Goal: Find specific page/section: Find specific page/section

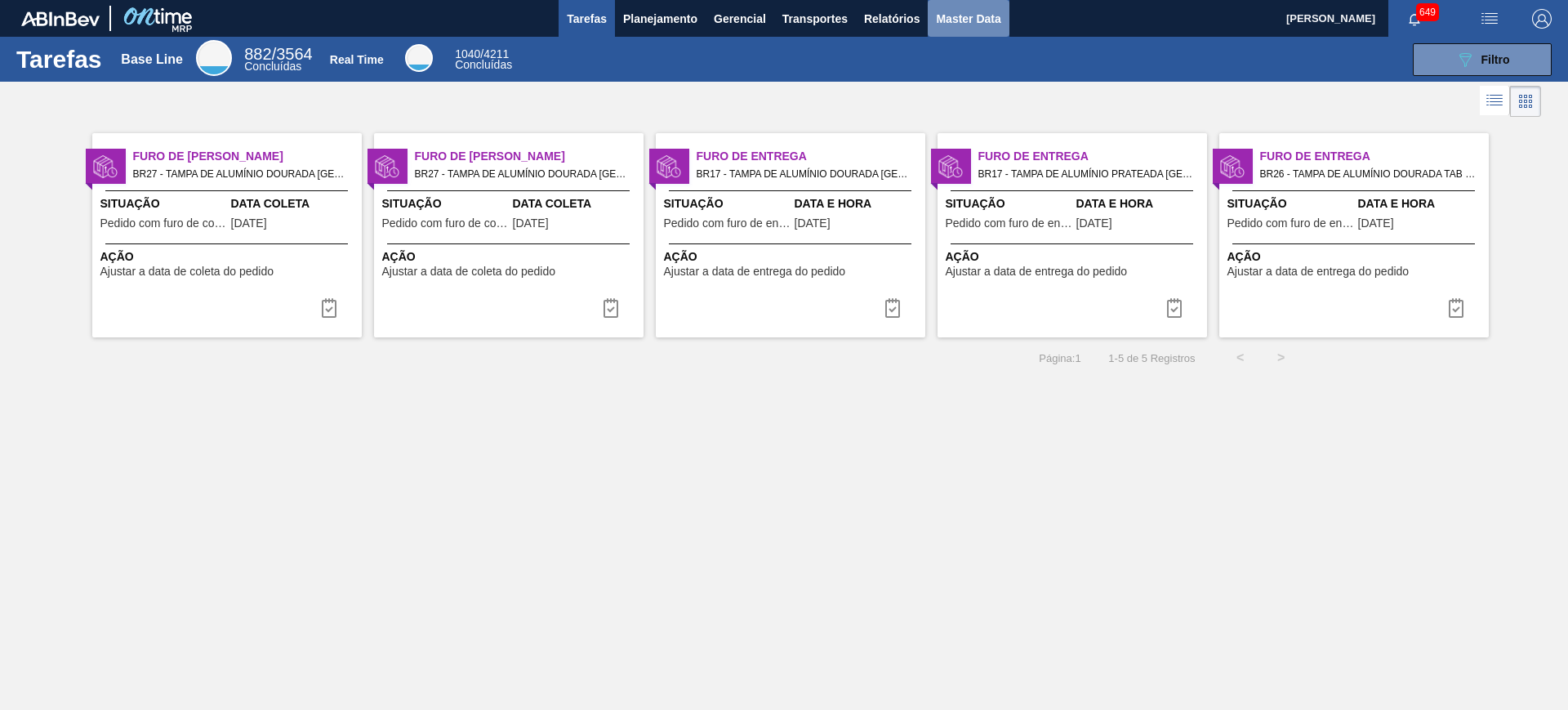
click at [963, 24] on span "Master Data" at bounding box center [967, 18] width 64 height 19
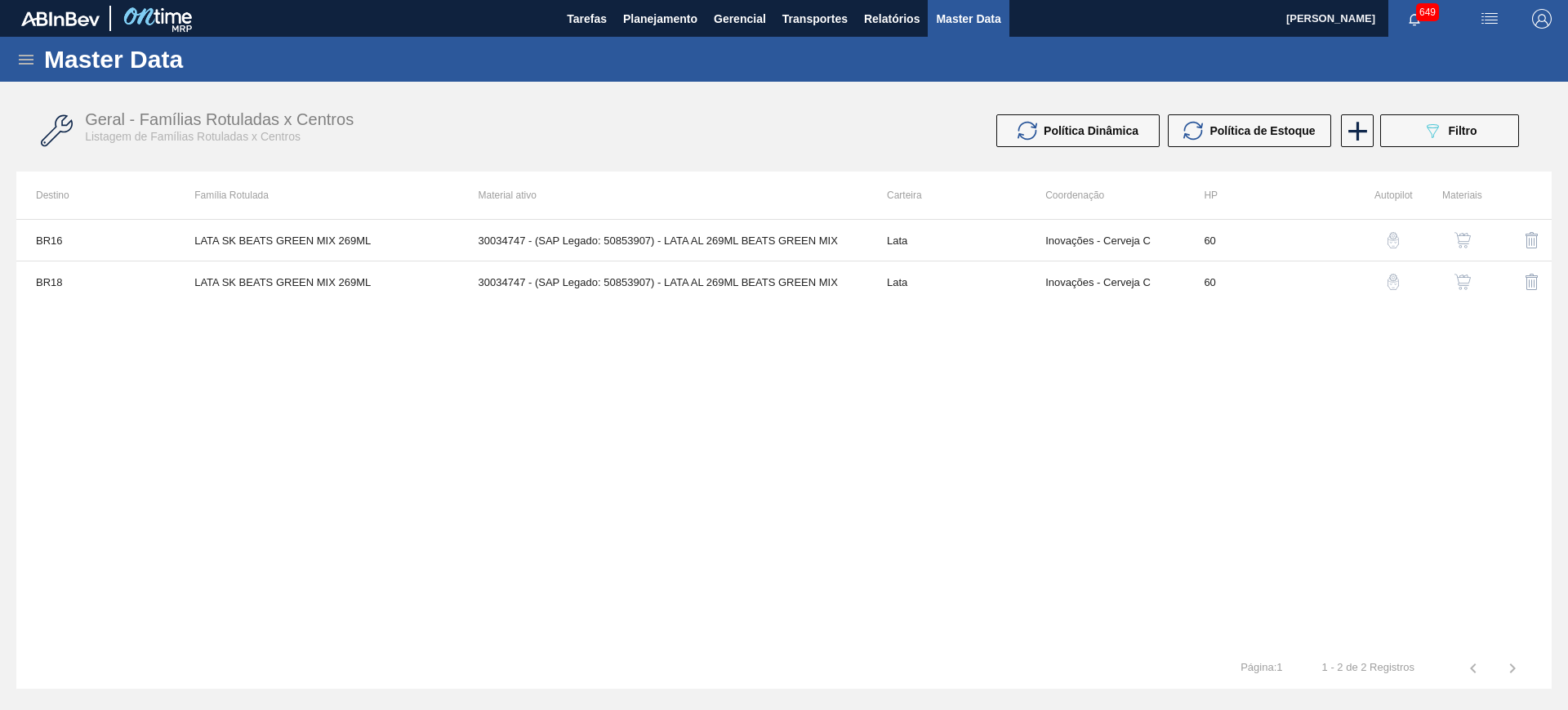
click at [27, 55] on icon at bounding box center [26, 59] width 14 height 10
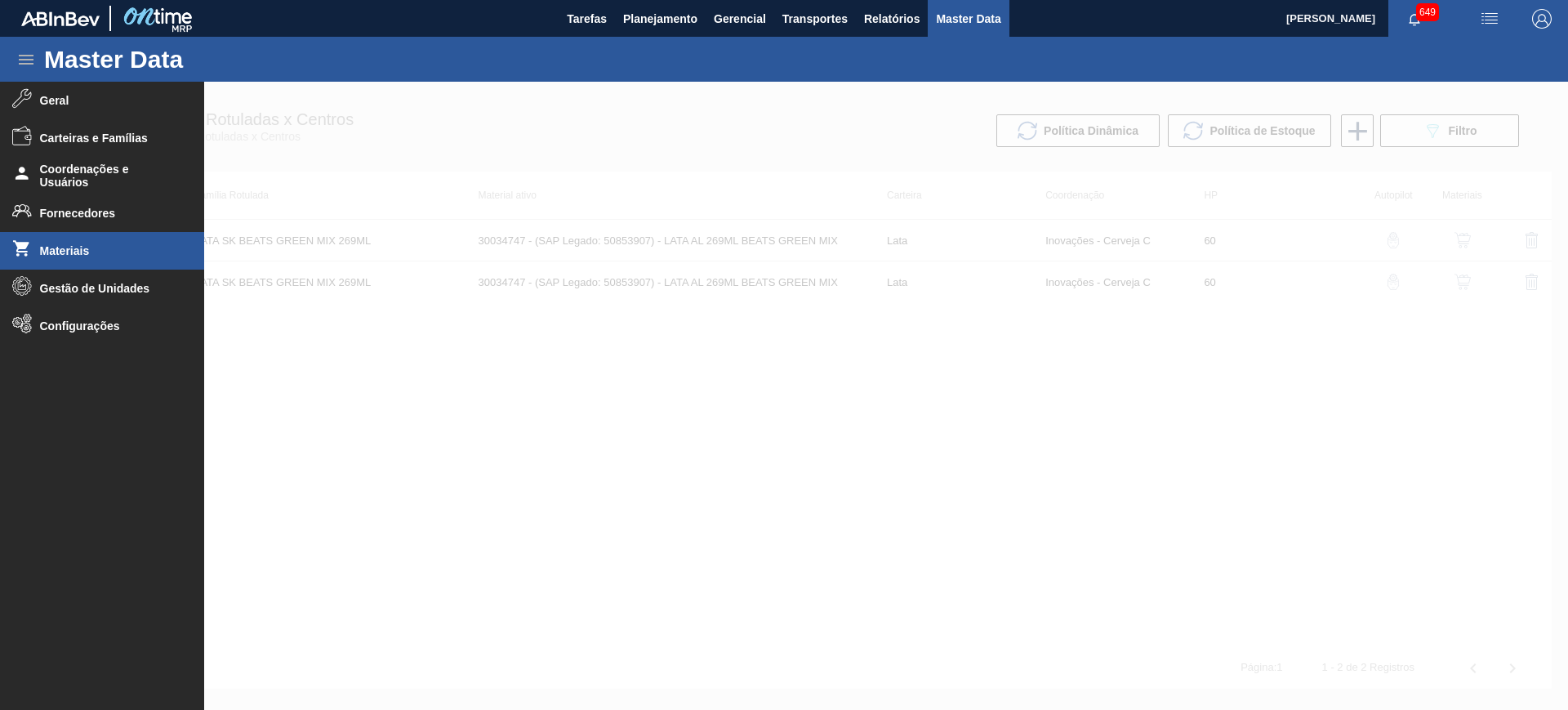
click at [105, 258] on li "Materiais" at bounding box center [101, 250] width 204 height 37
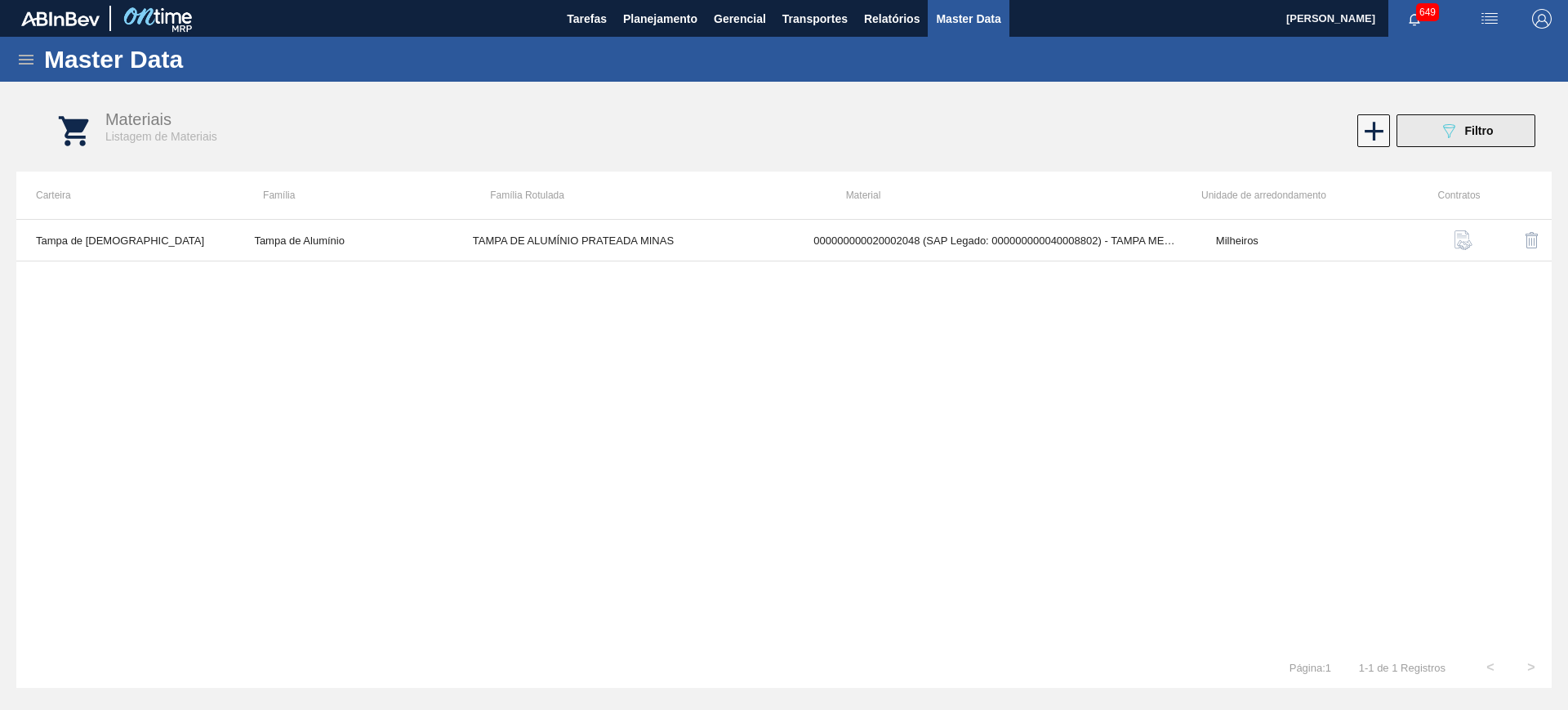
click at [1441, 125] on icon "089F7B8B-B2A5-4AFE-B5C0-19BA573D28AC" at bounding box center [1448, 130] width 19 height 19
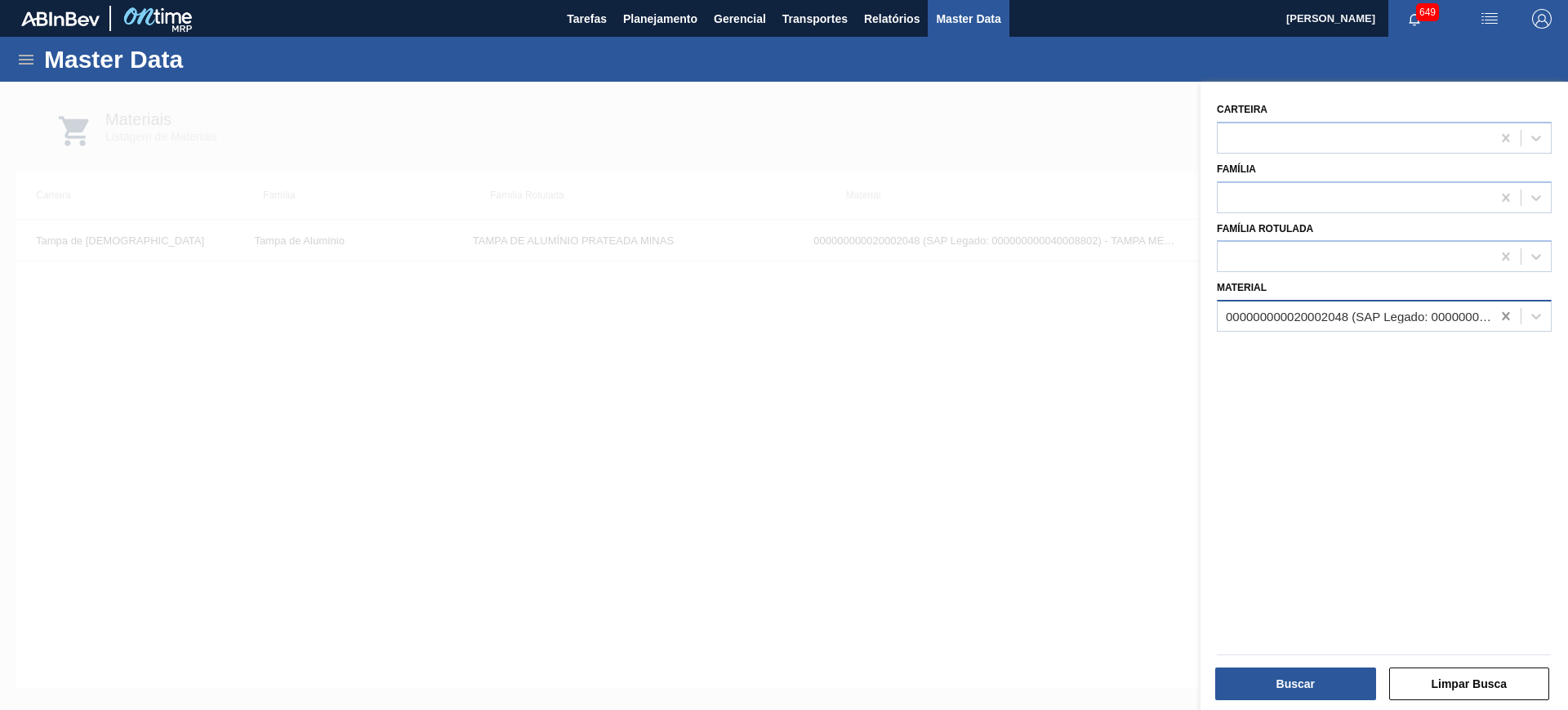
click at [1504, 320] on icon at bounding box center [1506, 316] width 16 height 16
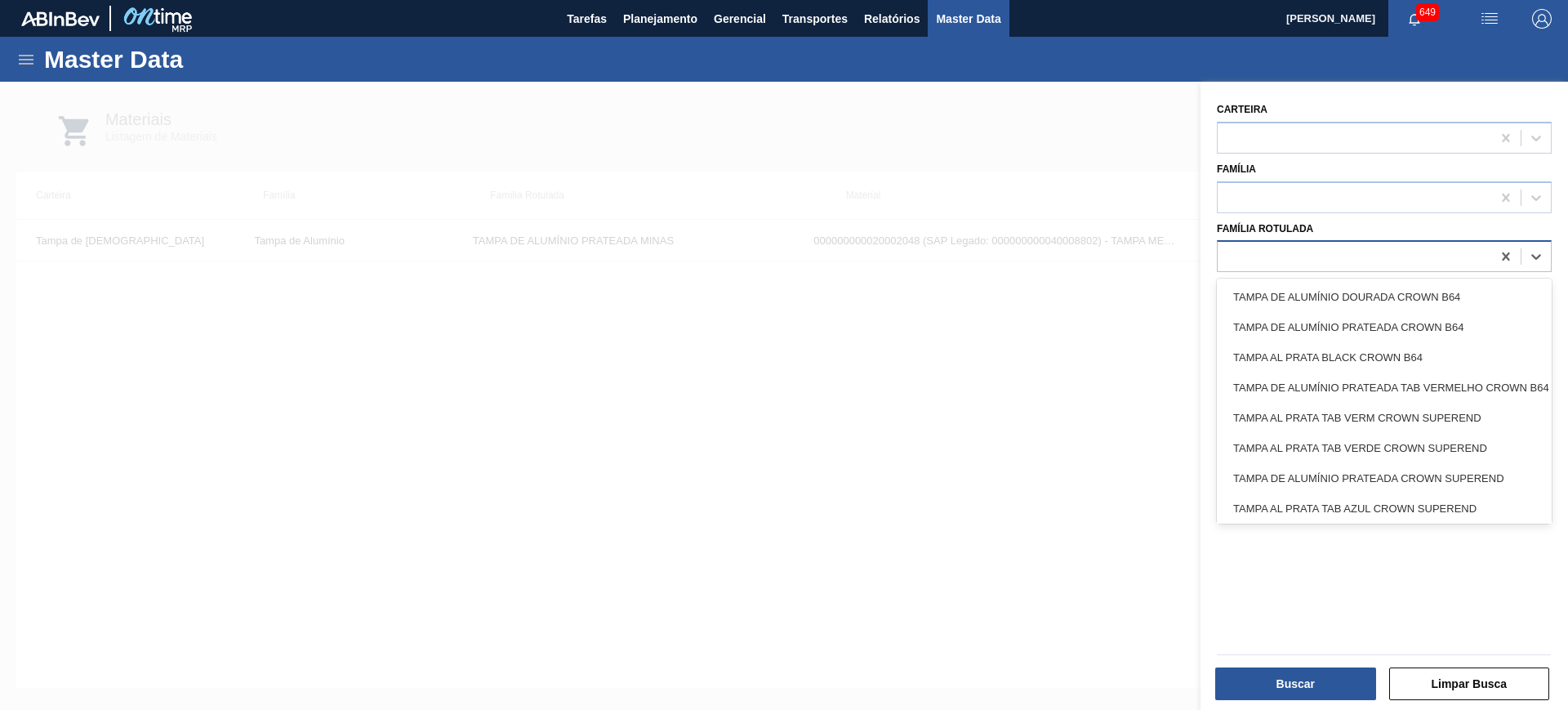
click at [1345, 267] on div at bounding box center [1355, 256] width 274 height 24
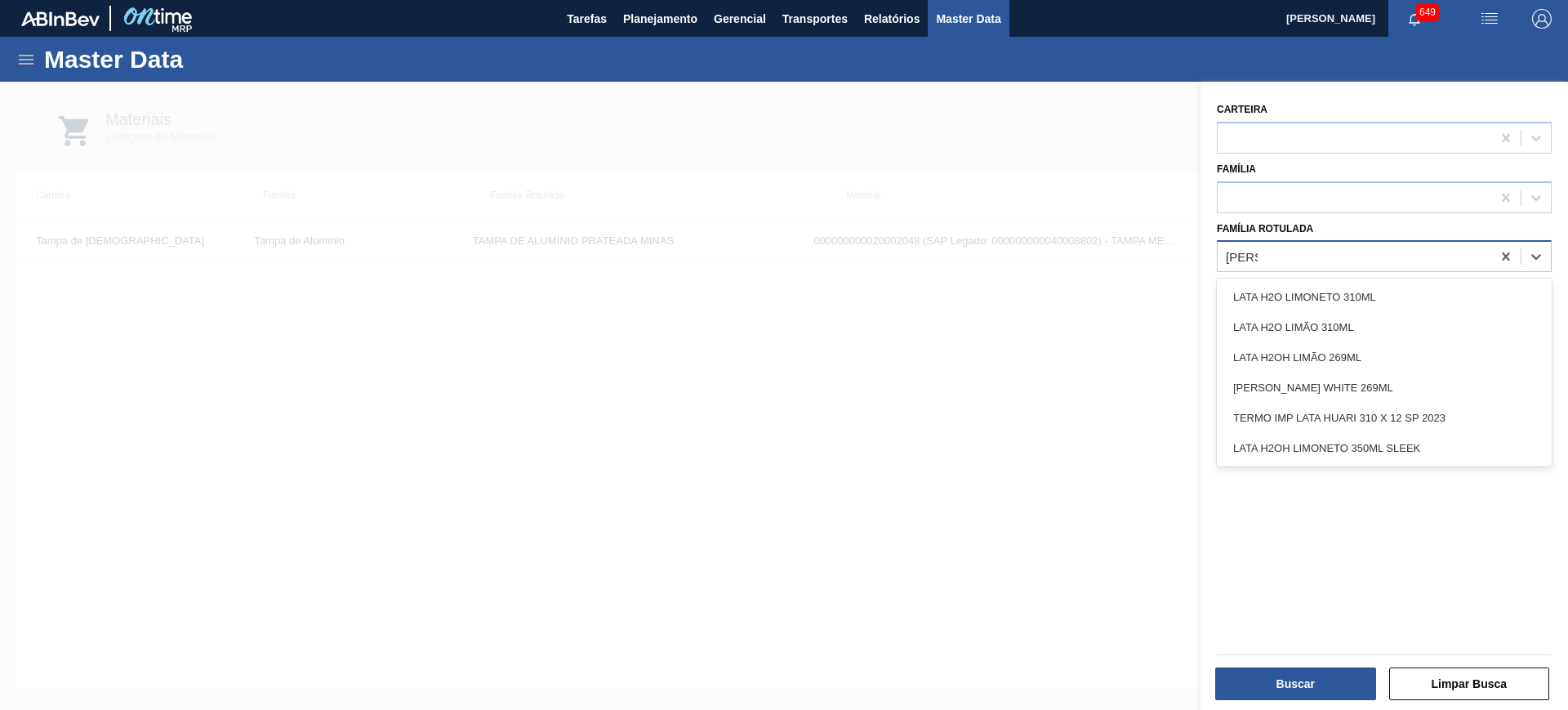
type Rotulada "lata h2"
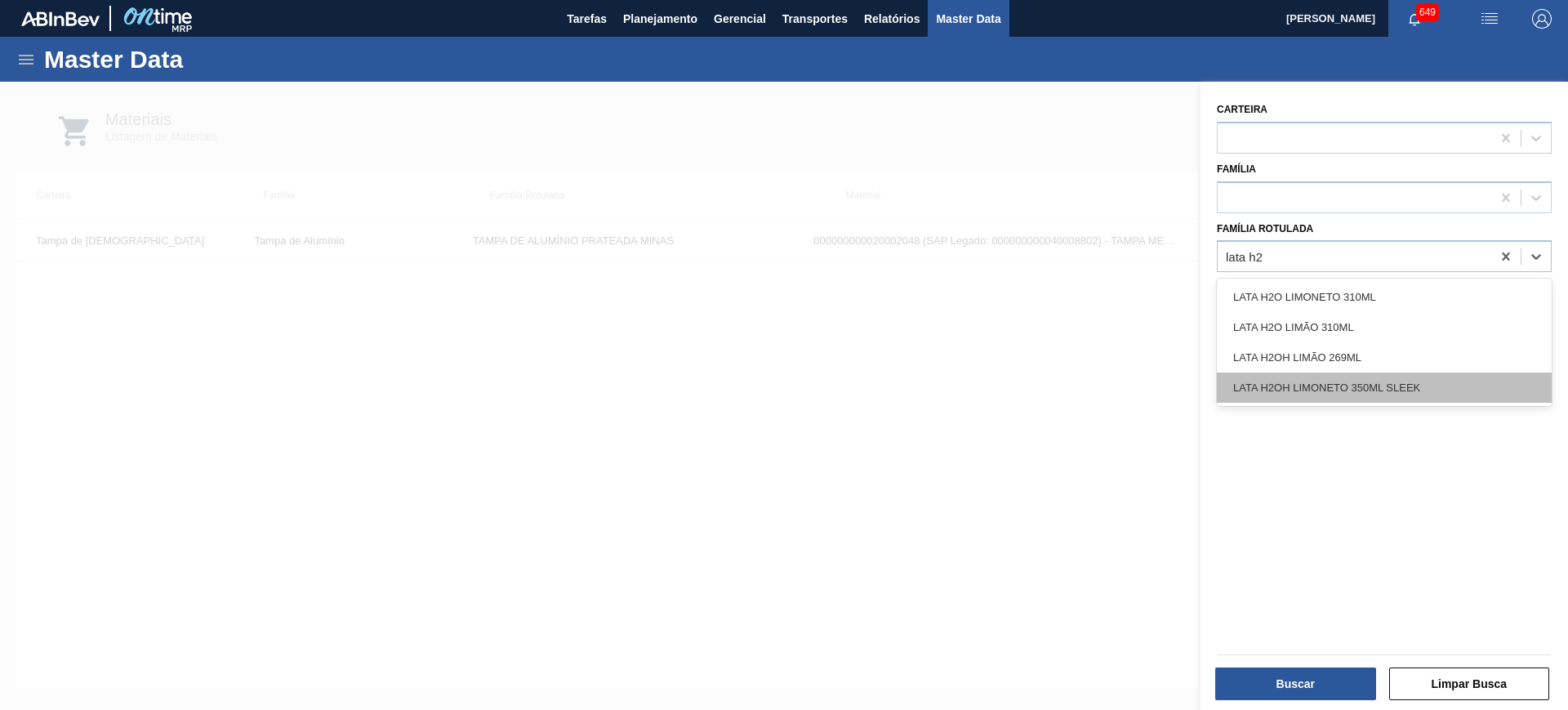
click at [1377, 385] on div "LATA H2OH LIMONETO 350ML SLEEK" at bounding box center [1384, 388] width 335 height 31
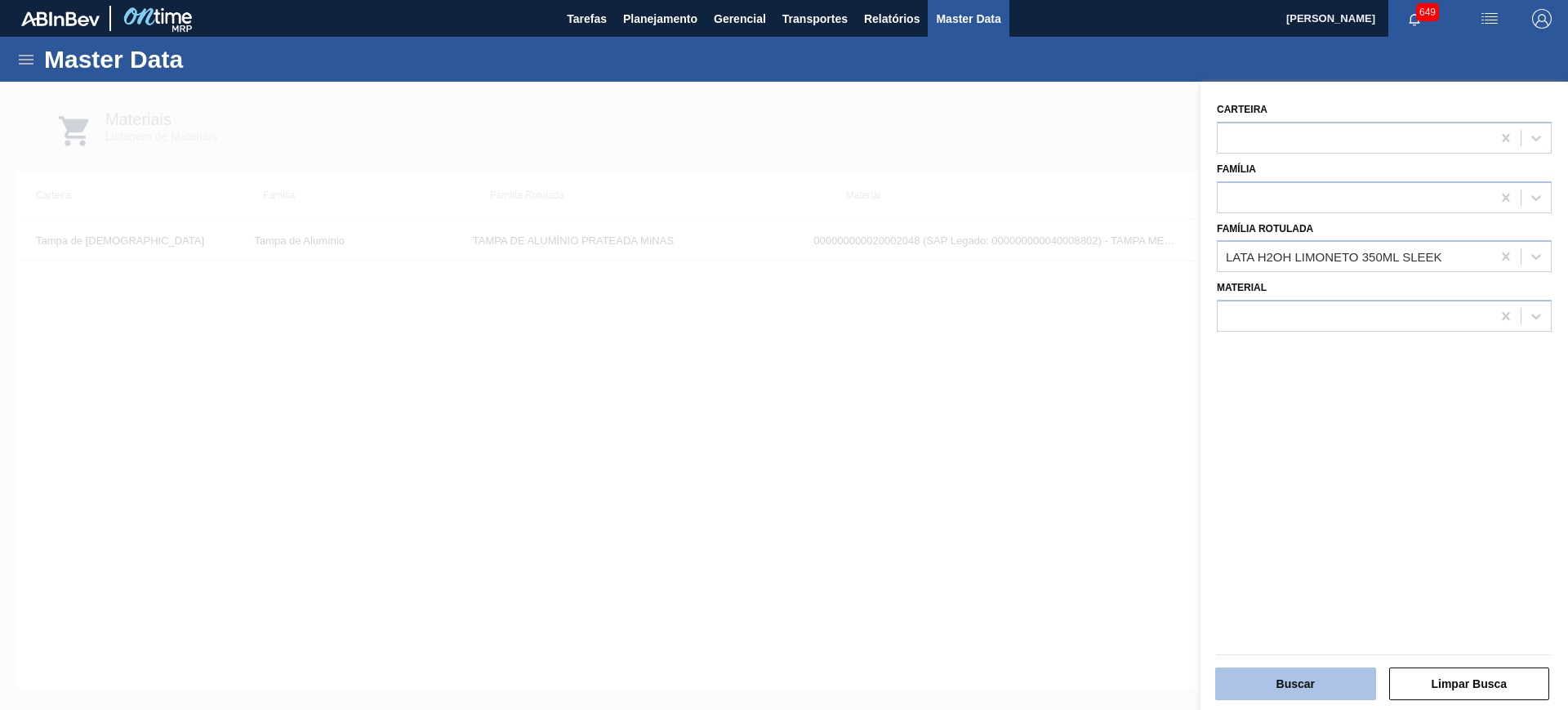
click at [1291, 692] on button "Buscar" at bounding box center [1295, 684] width 161 height 33
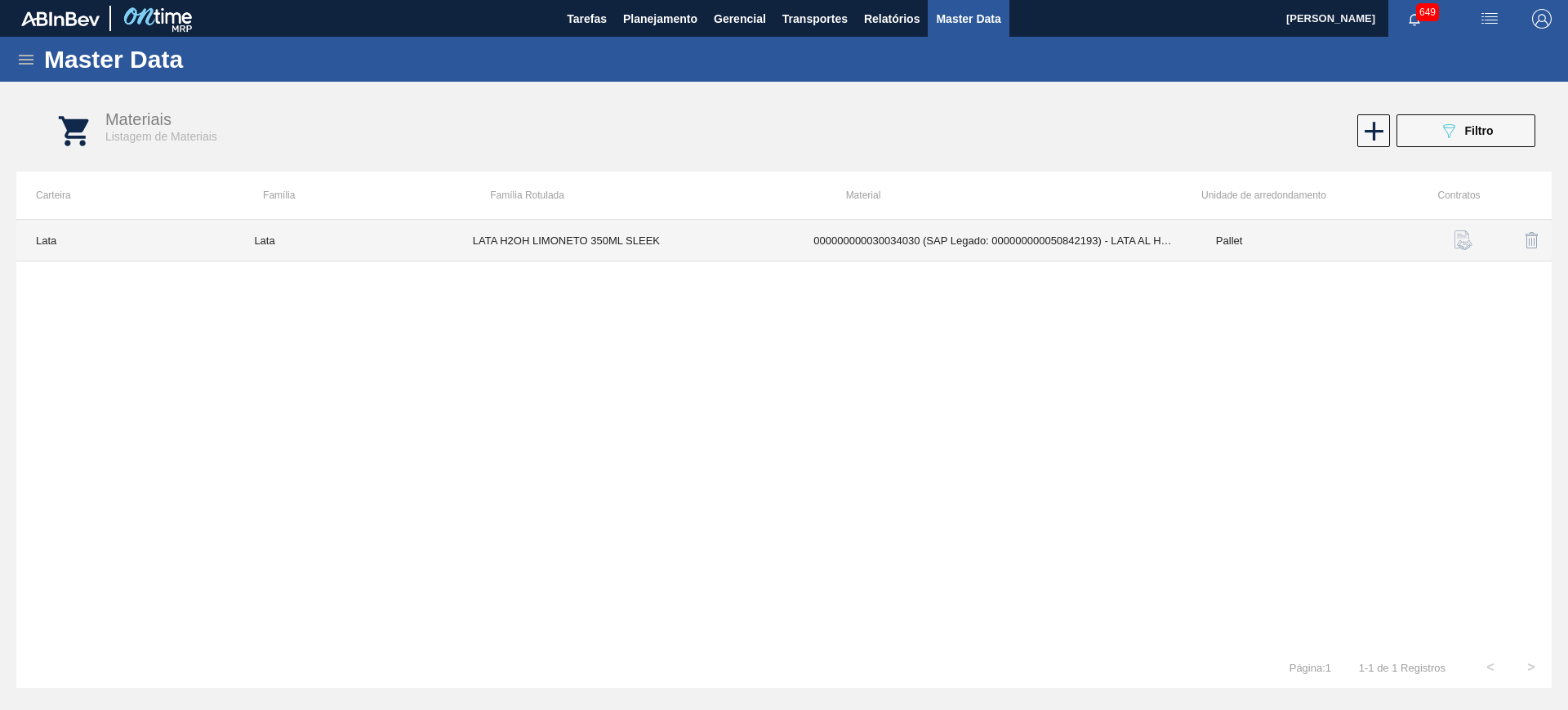
click at [961, 242] on td "000000000030034030 (SAP Legado: 000000000050842193) - LATA AL H2OH LIMONETO 350…" at bounding box center [995, 241] width 403 height 42
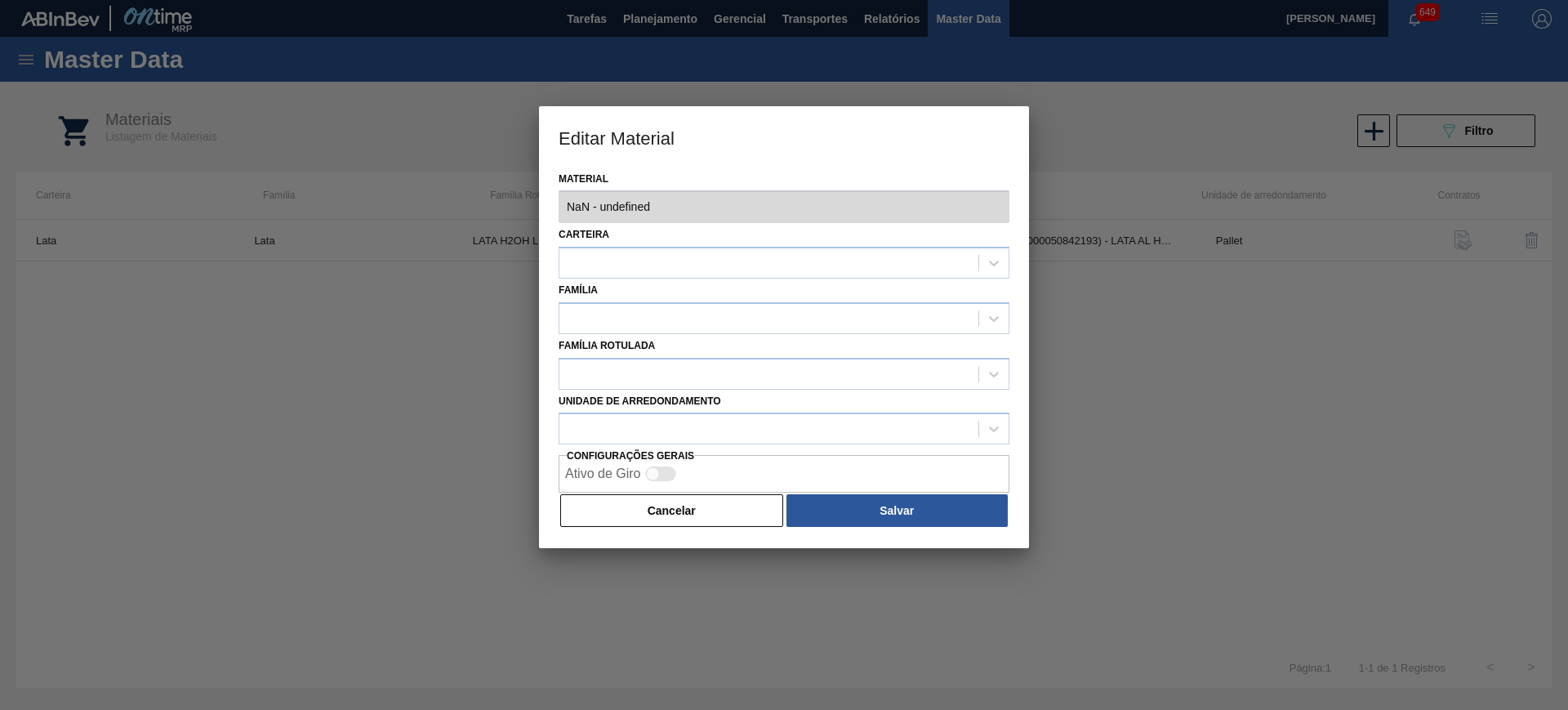
type input "30034030 - 000000000030034030 (SAP Legado: 000000000050842193) - LATA AL H2OH L…"
click at [1034, 206] on div "Editar Material Material 30034030 - 000000000030034030 (SAP Legado: 00000000005…" at bounding box center [784, 355] width 1568 height 710
click at [1154, 387] on div at bounding box center [784, 355] width 1568 height 710
click at [741, 504] on button "Cancelar" at bounding box center [672, 511] width 223 height 33
